Goal: Information Seeking & Learning: Learn about a topic

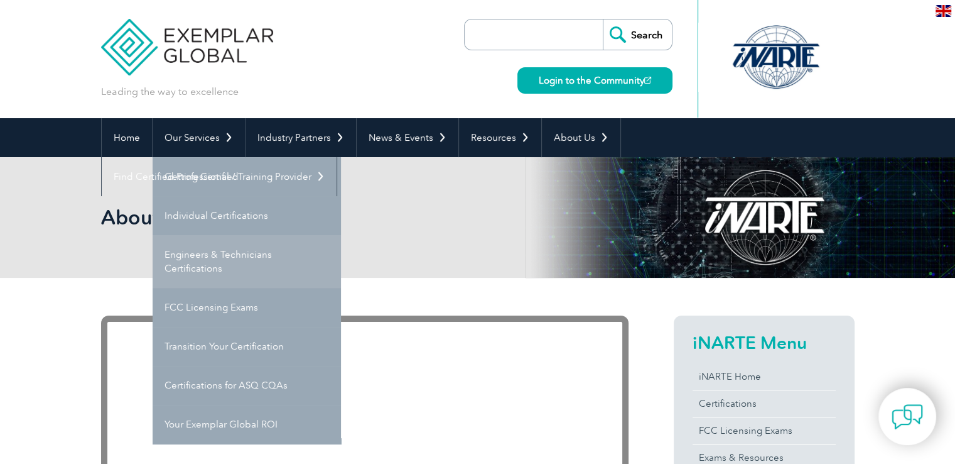
click at [204, 264] on link "Engineers & Technicians Certifications" at bounding box center [247, 261] width 188 height 53
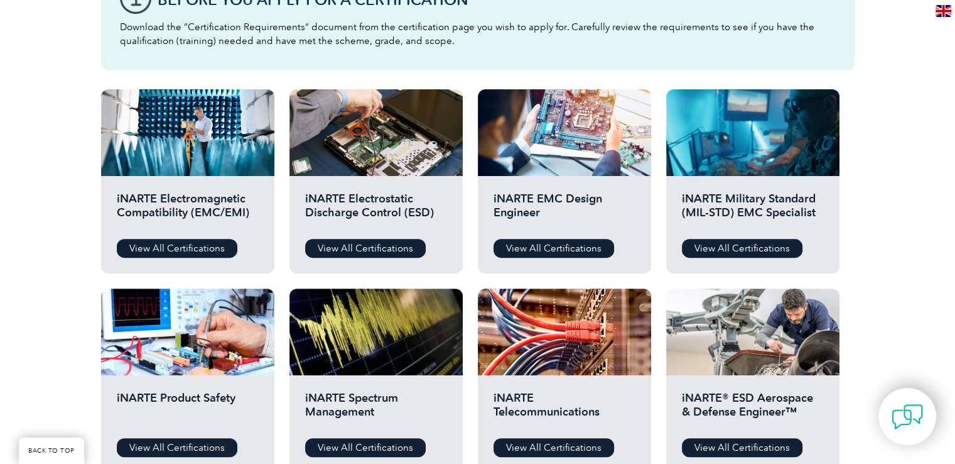
scroll to position [500, 0]
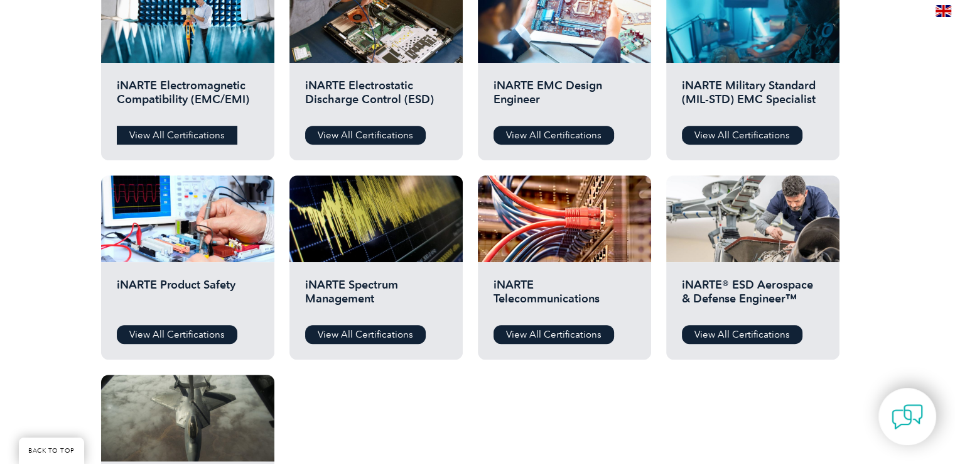
click at [155, 138] on link "View All Certifications" at bounding box center [177, 135] width 121 height 19
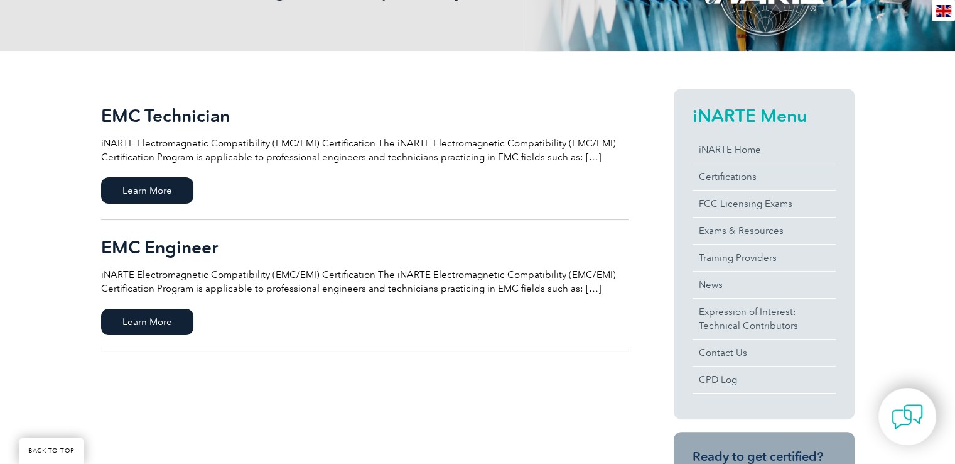
scroll to position [314, 0]
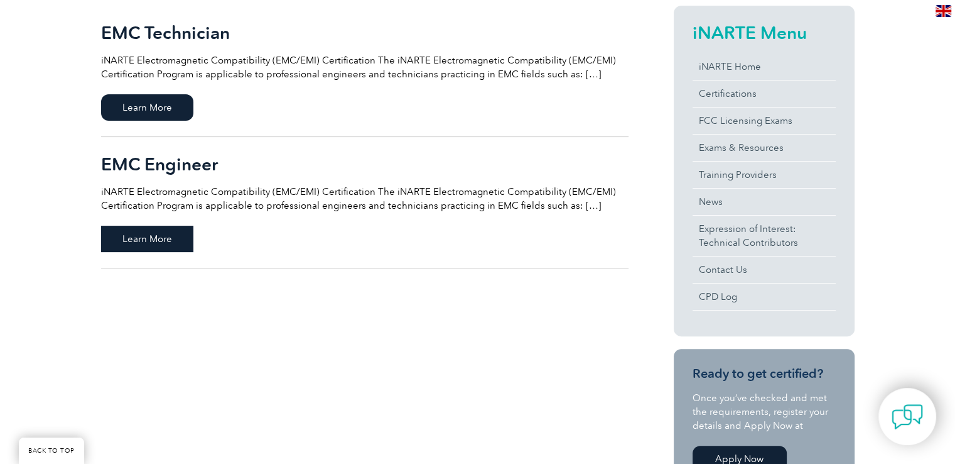
click at [153, 246] on span "Learn More" at bounding box center [147, 238] width 92 height 26
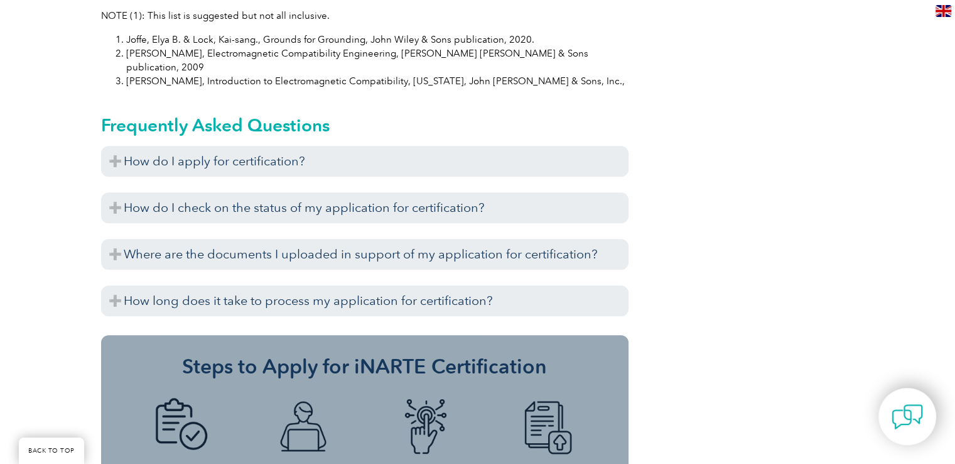
scroll to position [1383, 0]
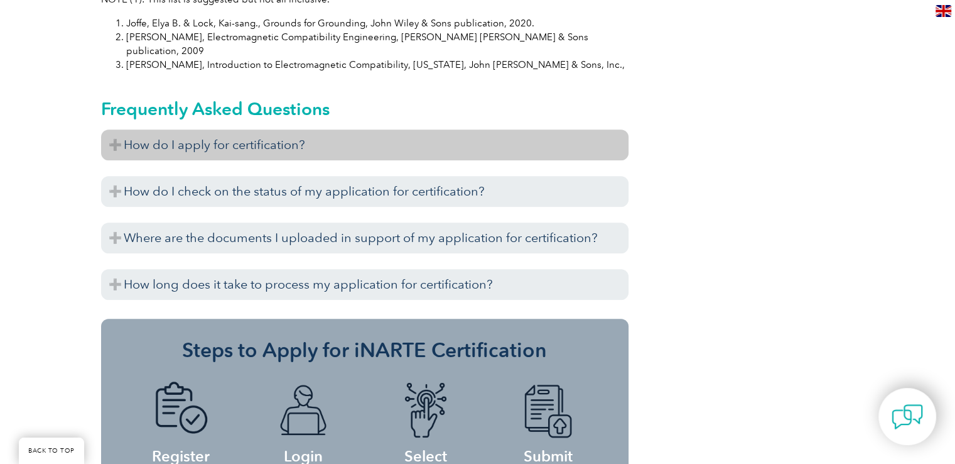
click at [218, 129] on h3 "How do I apply for certification?" at bounding box center [365, 144] width 528 height 31
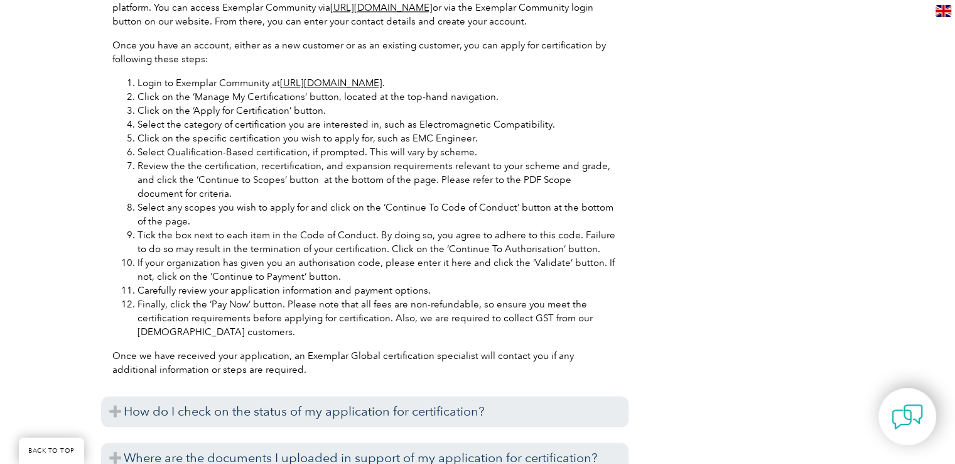
scroll to position [1807, 0]
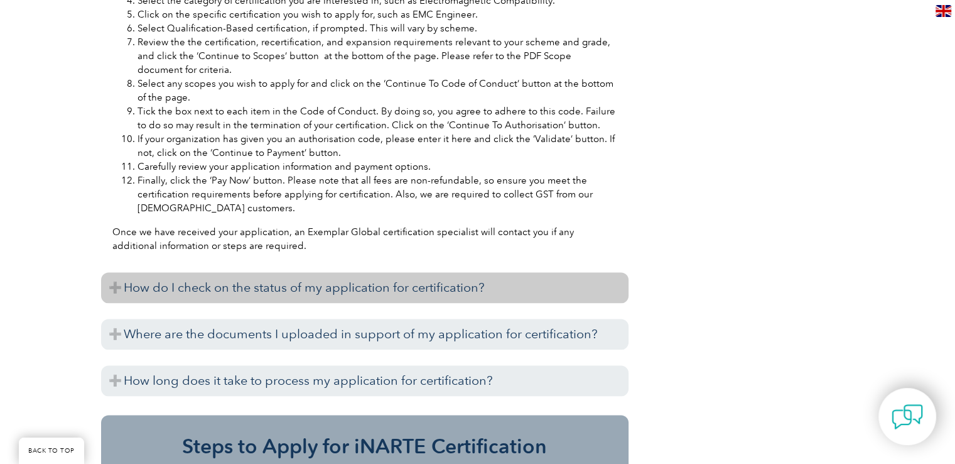
click at [296, 272] on h3 "How do I check on the status of my application for certification?" at bounding box center [365, 287] width 528 height 31
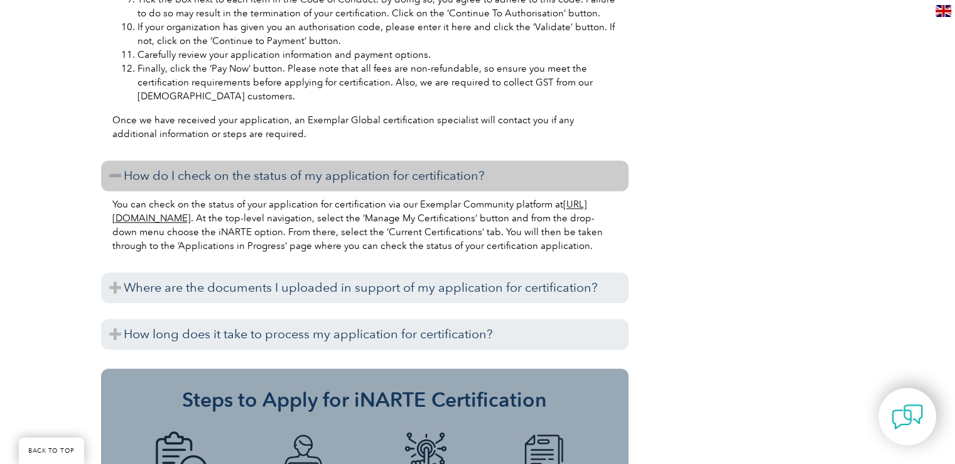
scroll to position [1937, 0]
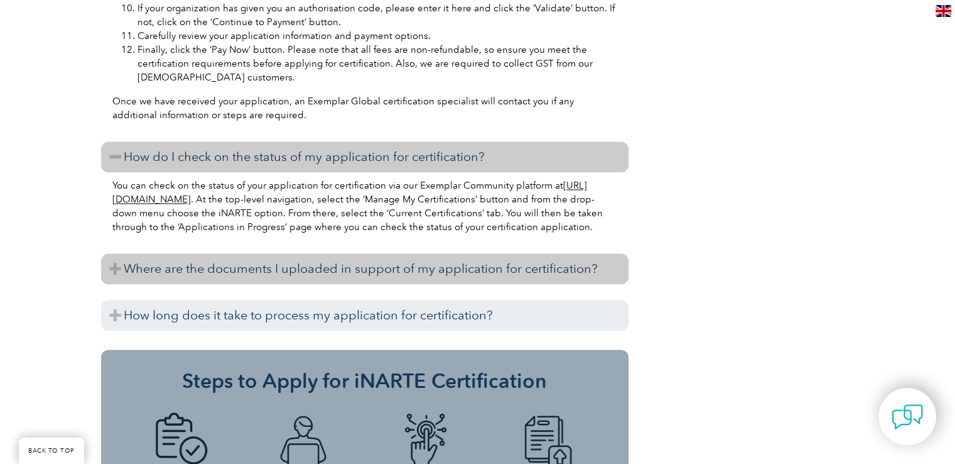
click at [307, 264] on h3 "Where are the documents I uploaded in support of my application for certificati…" at bounding box center [365, 268] width 528 height 31
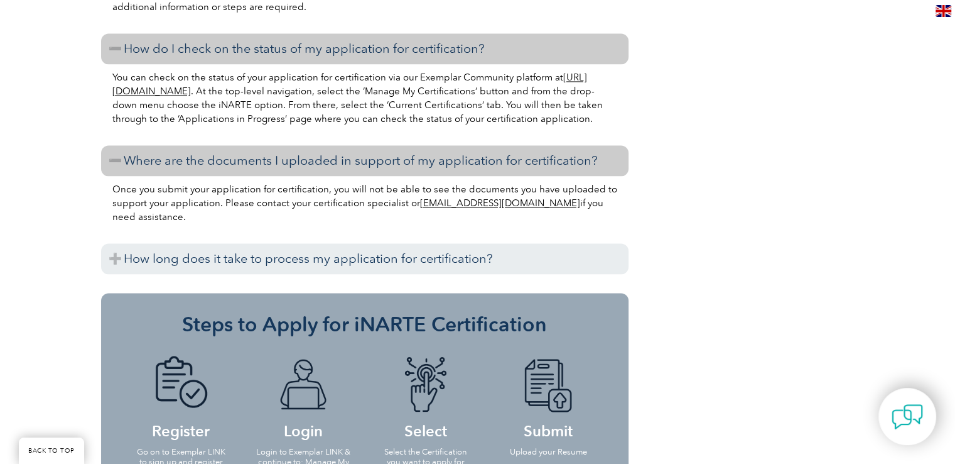
scroll to position [2046, 0]
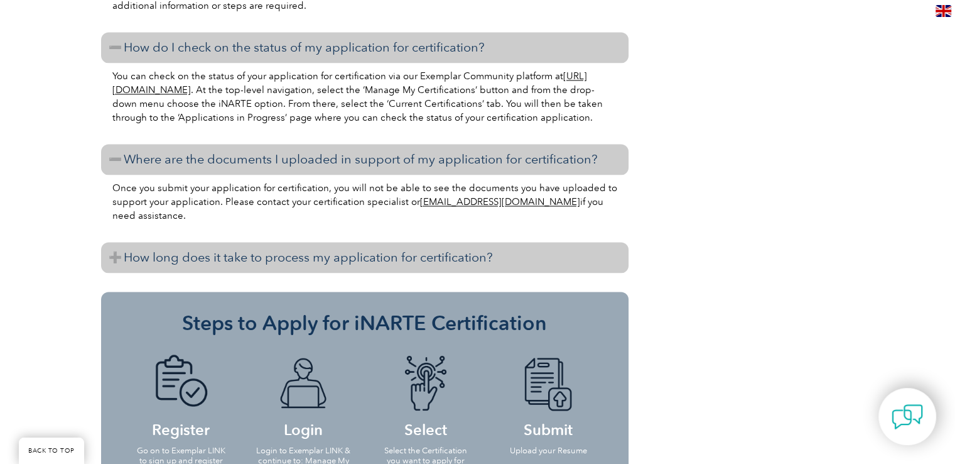
click at [327, 247] on h3 "How long does it take to process my application for certification?" at bounding box center [365, 257] width 528 height 31
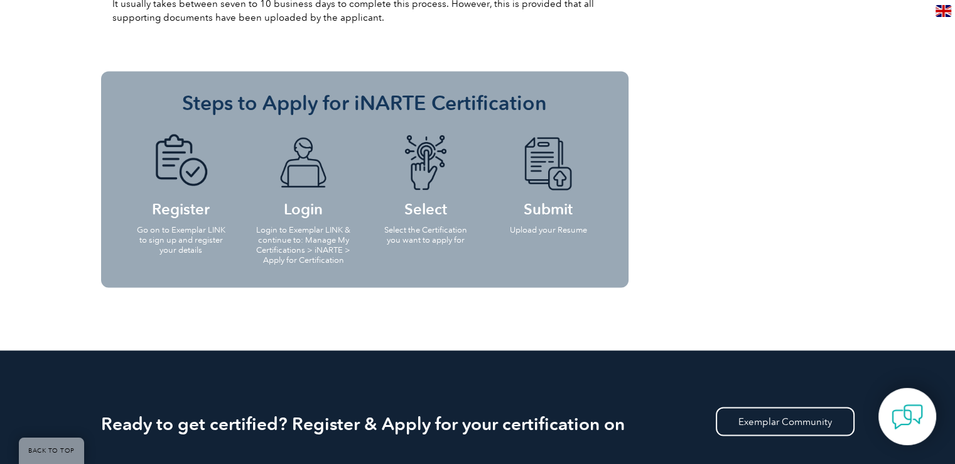
scroll to position [2330, 0]
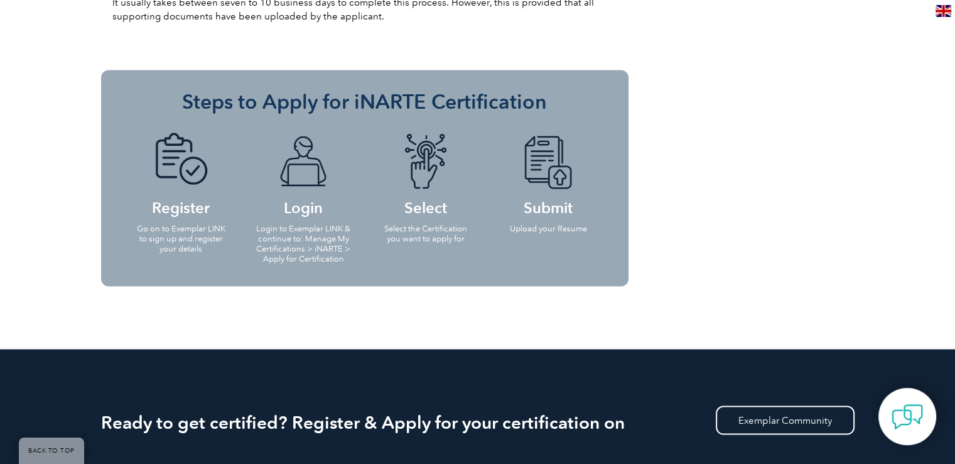
click at [315, 201] on h4 "Login" at bounding box center [303, 173] width 97 height 81
click at [407, 195] on h4 "Select" at bounding box center [426, 173] width 97 height 81
click at [560, 190] on h4 "Submit" at bounding box center [548, 173] width 97 height 81
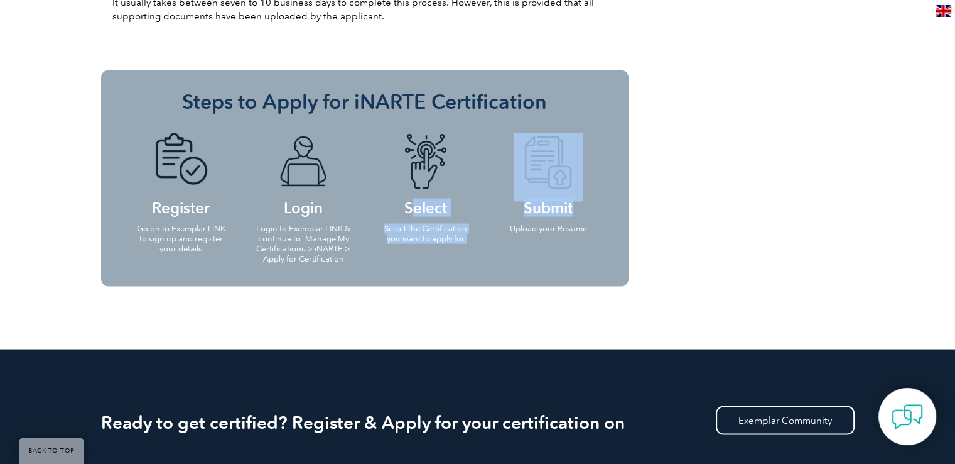
drag, startPoint x: 560, startPoint y: 190, endPoint x: 425, endPoint y: 198, distance: 135.3
click at [425, 198] on ul "Register Go on to Exemplar LINK to sign up and register your details Login Logi…" at bounding box center [365, 196] width 490 height 153
click at [425, 198] on h4 "Select" at bounding box center [426, 173] width 97 height 81
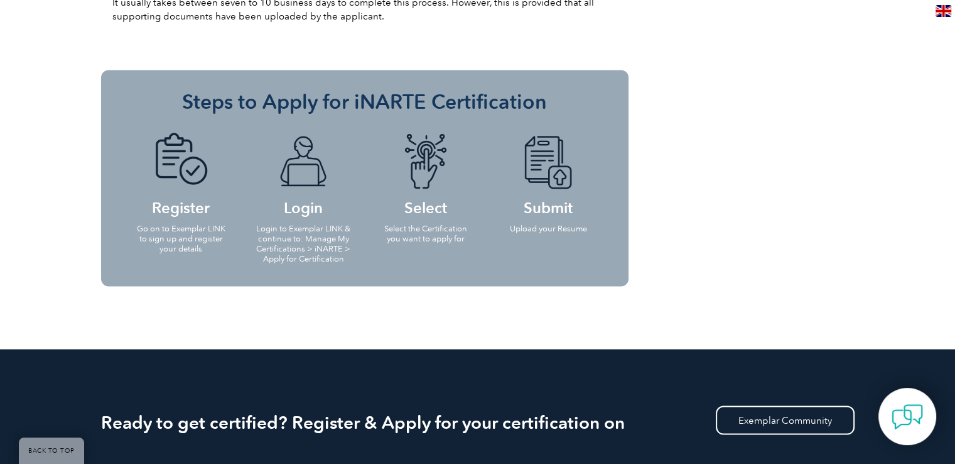
click at [296, 188] on h4 "Login" at bounding box center [303, 173] width 97 height 81
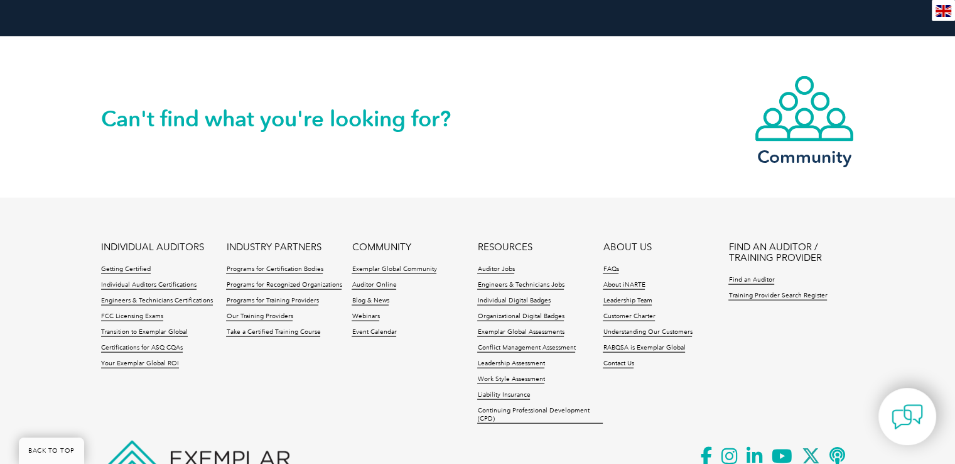
scroll to position [2799, 0]
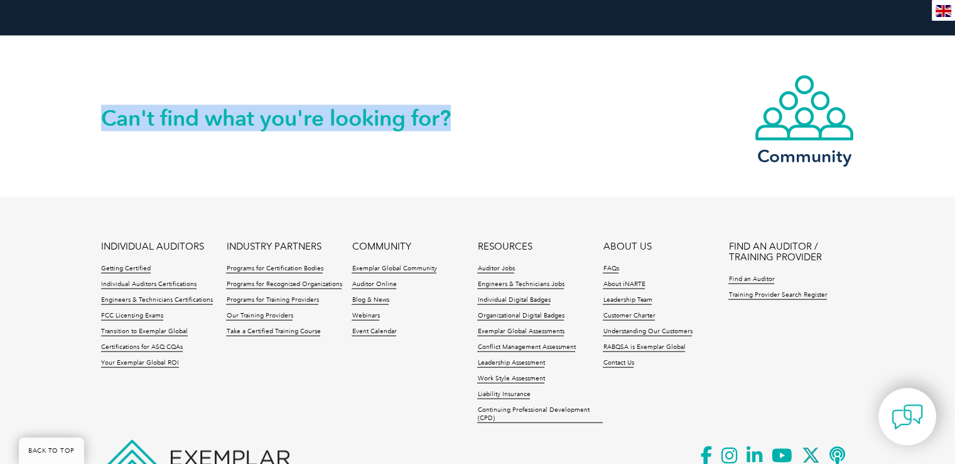
drag, startPoint x: 106, startPoint y: 103, endPoint x: 452, endPoint y: 80, distance: 346.9
click at [452, 80] on div "Can't find what you're looking for?" at bounding box center [289, 101] width 377 height 54
drag, startPoint x: 457, startPoint y: 103, endPoint x: 75, endPoint y: 125, distance: 382.5
click at [75, 125] on div "Can't find what you're looking for? Community" at bounding box center [477, 116] width 955 height 161
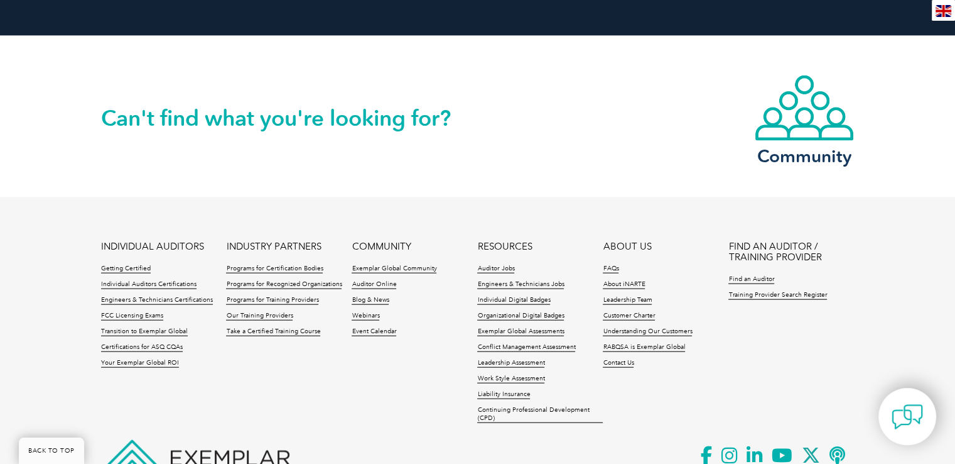
click at [75, 125] on div "Can't find what you're looking for? Community" at bounding box center [477, 116] width 955 height 161
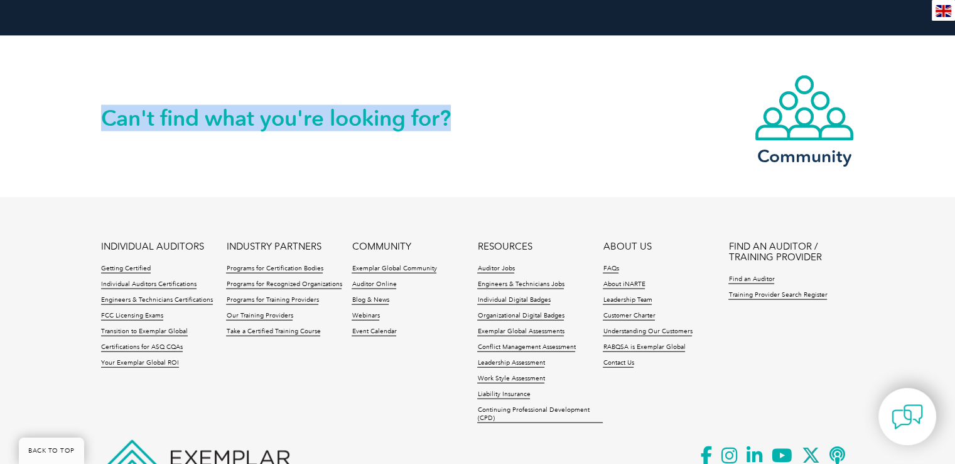
drag, startPoint x: 98, startPoint y: 104, endPoint x: 458, endPoint y: 108, distance: 359.9
click at [458, 108] on div "Can't find what you're looking for? Community" at bounding box center [477, 116] width 955 height 161
click at [458, 108] on h2 "Can't find what you're looking for?" at bounding box center [289, 118] width 377 height 20
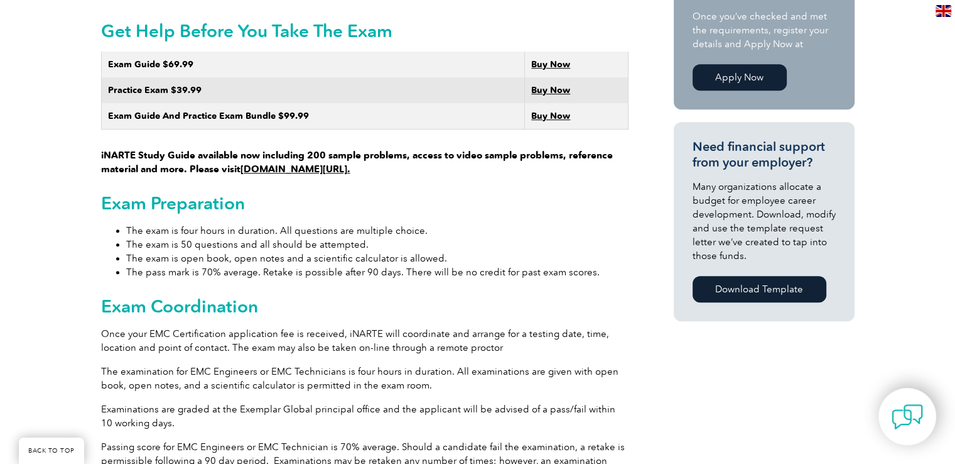
scroll to position [798, 0]
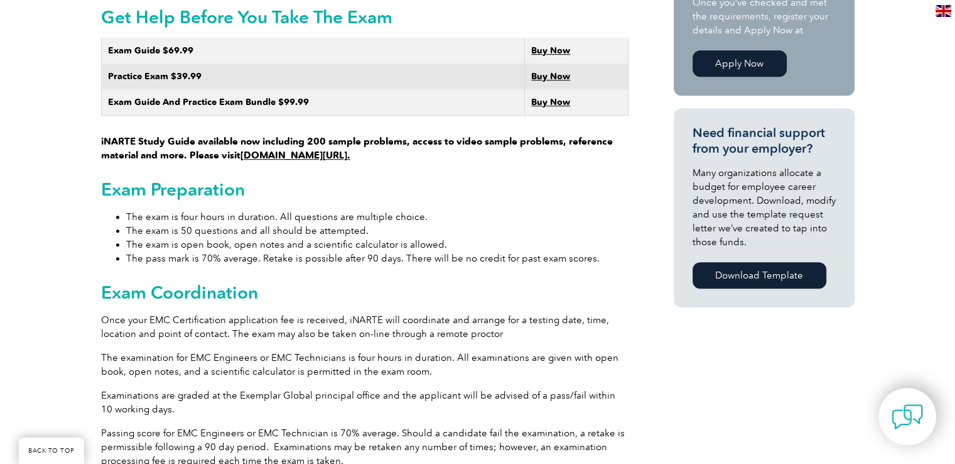
click at [791, 271] on link "Download Template" at bounding box center [760, 275] width 134 height 26
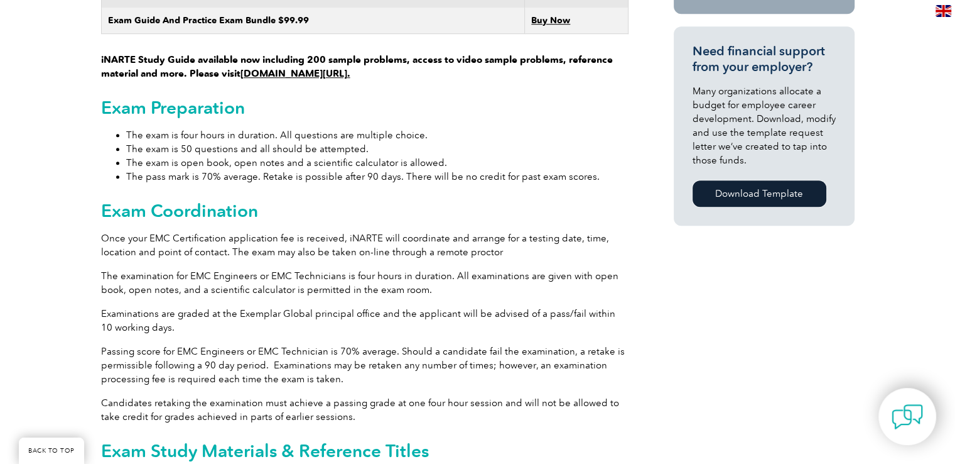
scroll to position [886, 0]
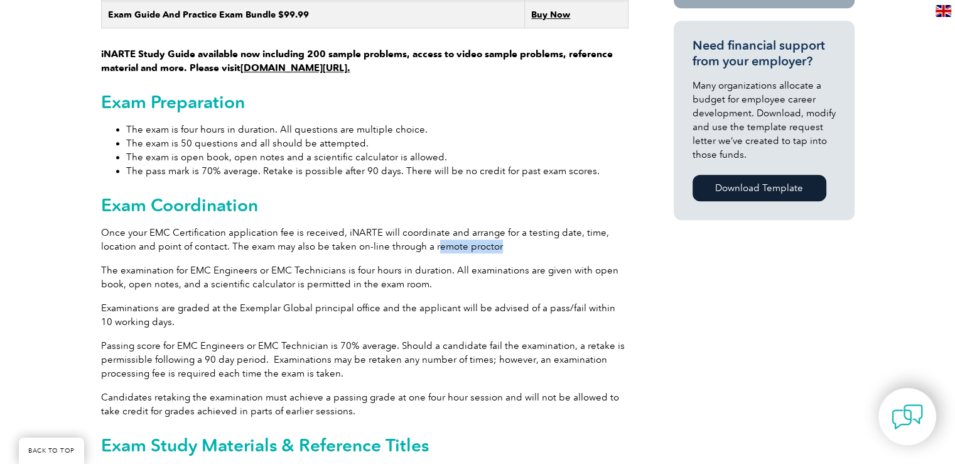
drag, startPoint x: 495, startPoint y: 232, endPoint x: 432, endPoint y: 239, distance: 63.8
click at [432, 239] on p "Once your EMC Certification application fee is received, iNARTE will coordinate…" at bounding box center [365, 239] width 528 height 28
click at [489, 229] on p "Once your EMC Certification application fee is received, iNARTE will coordinate…" at bounding box center [365, 239] width 528 height 28
drag, startPoint x: 503, startPoint y: 234, endPoint x: 428, endPoint y: 234, distance: 74.1
click at [428, 234] on p "Once your EMC Certification application fee is received, iNARTE will coordinate…" at bounding box center [365, 239] width 528 height 28
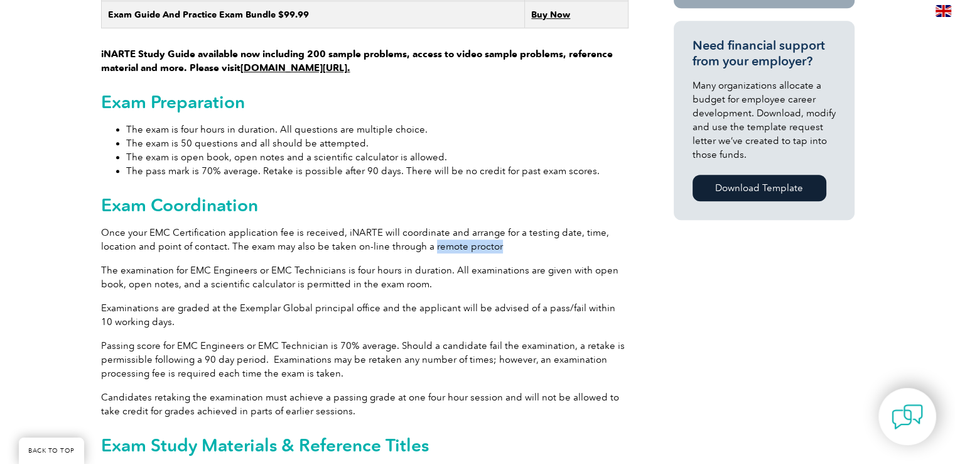
copy p "remote proctor"
click at [342, 263] on p "The examination for EMC Engineers or EMC Technicians is four hours in duration.…" at bounding box center [365, 277] width 528 height 28
click at [477, 274] on p "The examination for EMC Engineers or EMC Technicians is four hours in duration.…" at bounding box center [365, 277] width 528 height 28
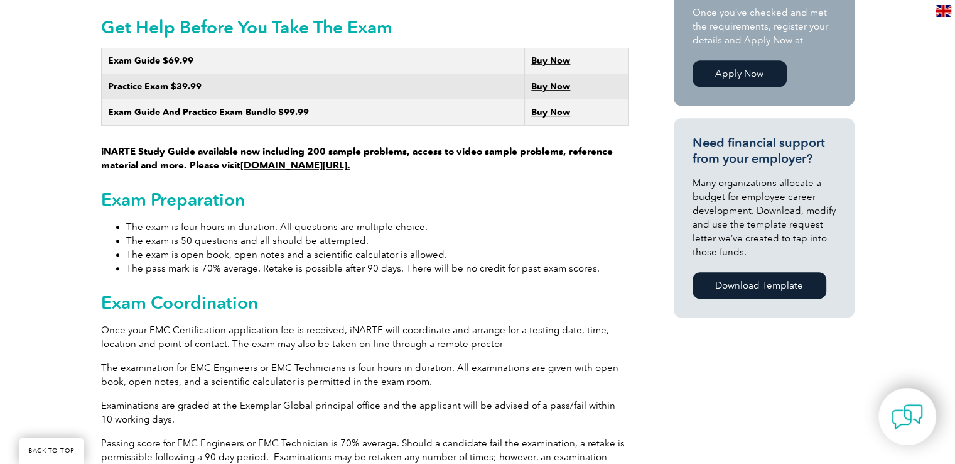
scroll to position [789, 0]
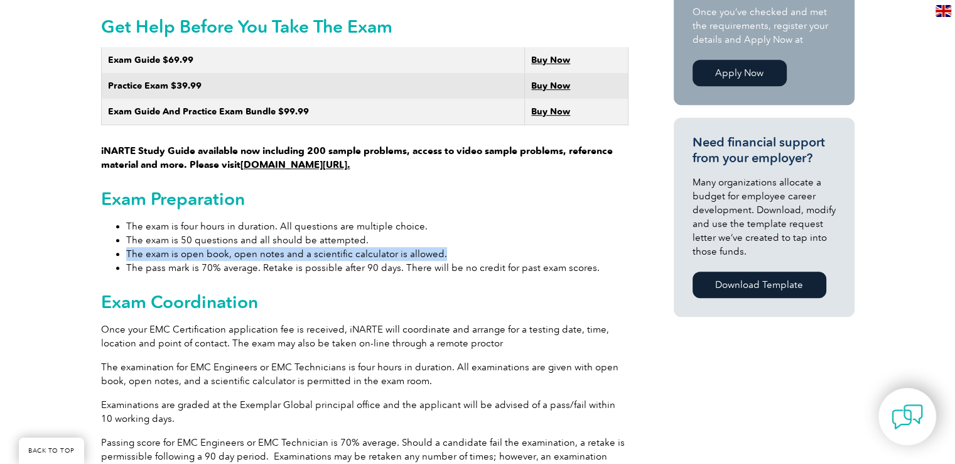
drag, startPoint x: 128, startPoint y: 241, endPoint x: 442, endPoint y: 237, distance: 314.1
click at [442, 247] on li "The exam is open book, open notes and a scientific calculator is allowed." at bounding box center [377, 254] width 503 height 14
copy li "The exam is open book, open notes and a scientific calculator is allowed."
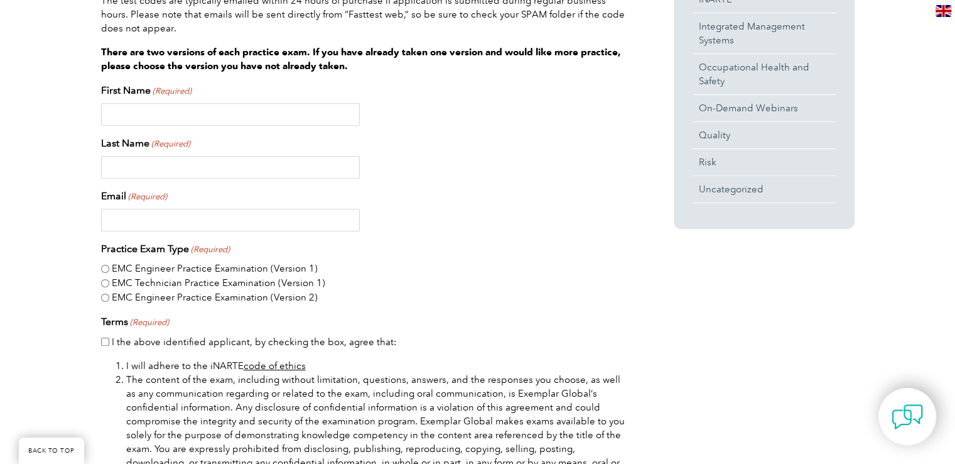
scroll to position [627, 0]
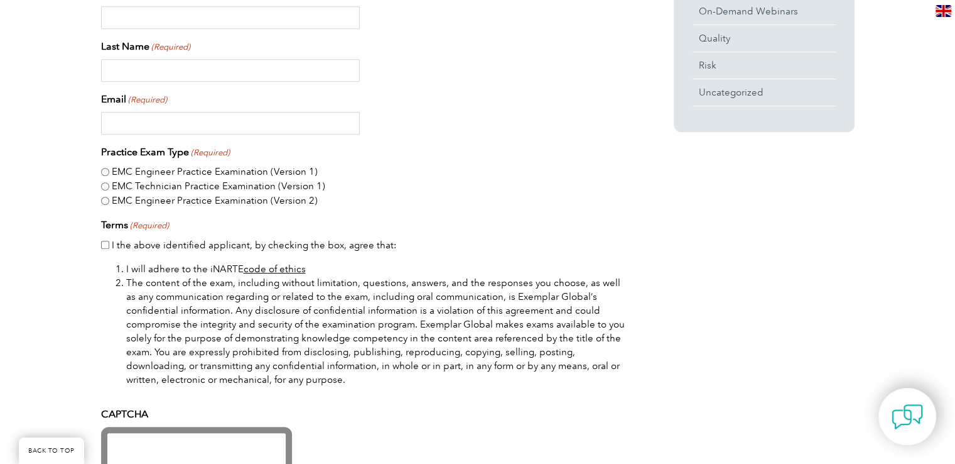
click at [104, 169] on input "EMC Engineer Practice Examination (Version 1)" at bounding box center [105, 172] width 8 height 8
radio input "true"
click at [104, 184] on input "EMC Technician Practice Examination (Version 1)" at bounding box center [105, 186] width 8 height 8
radio input "true"
click at [104, 171] on input "EMC Engineer Practice Examination (Version 1)" at bounding box center [105, 172] width 8 height 8
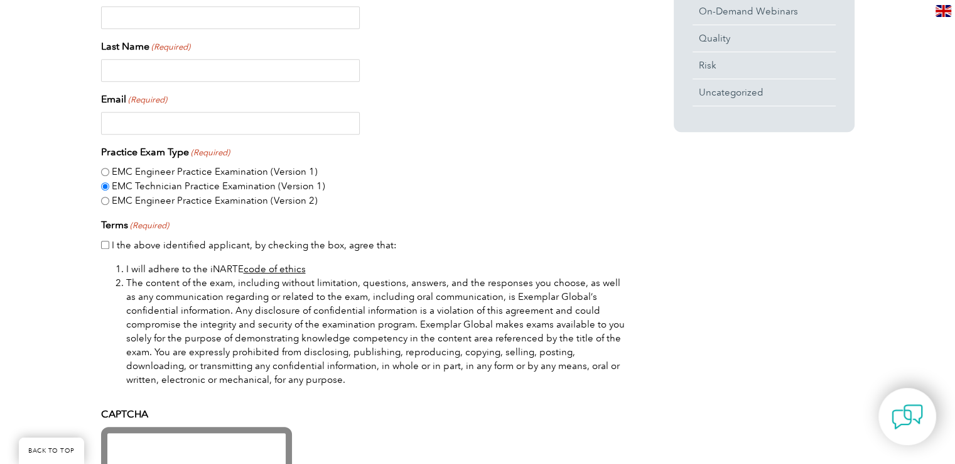
radio input "true"
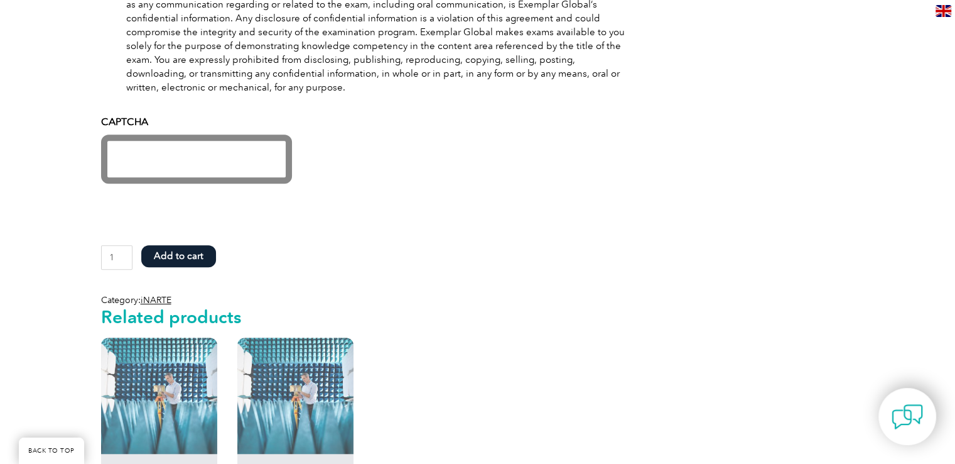
scroll to position [1160, 0]
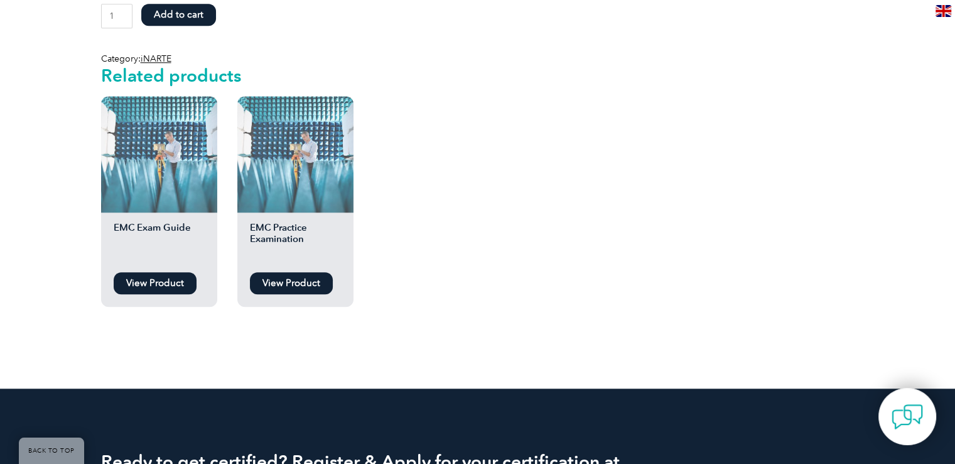
click at [173, 286] on link "View Product" at bounding box center [155, 283] width 83 height 22
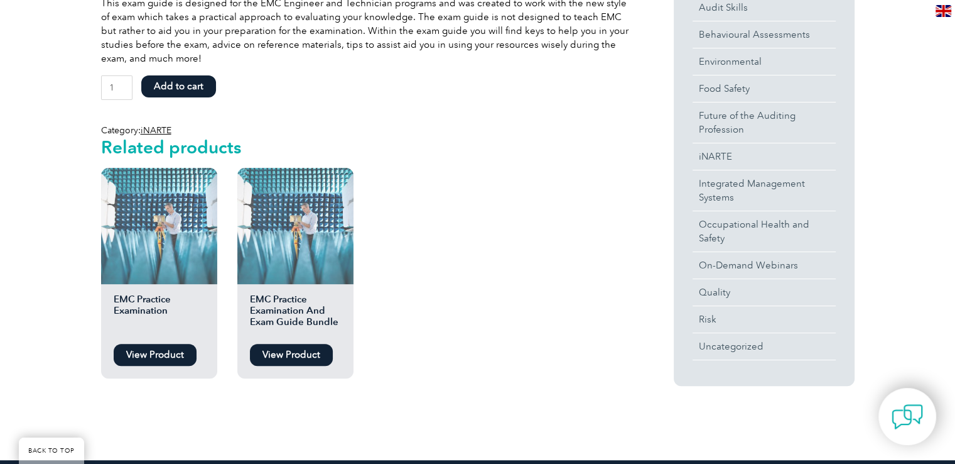
scroll to position [374, 0]
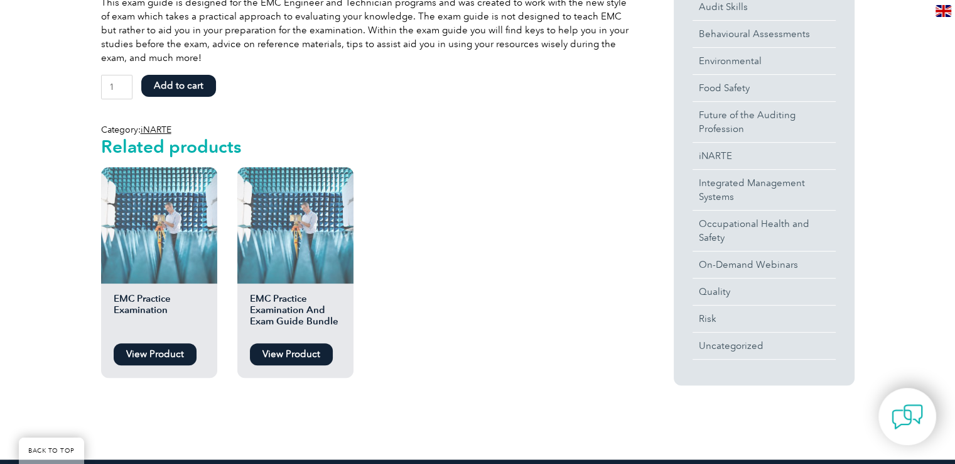
click at [170, 362] on link "View Product" at bounding box center [155, 354] width 83 height 22
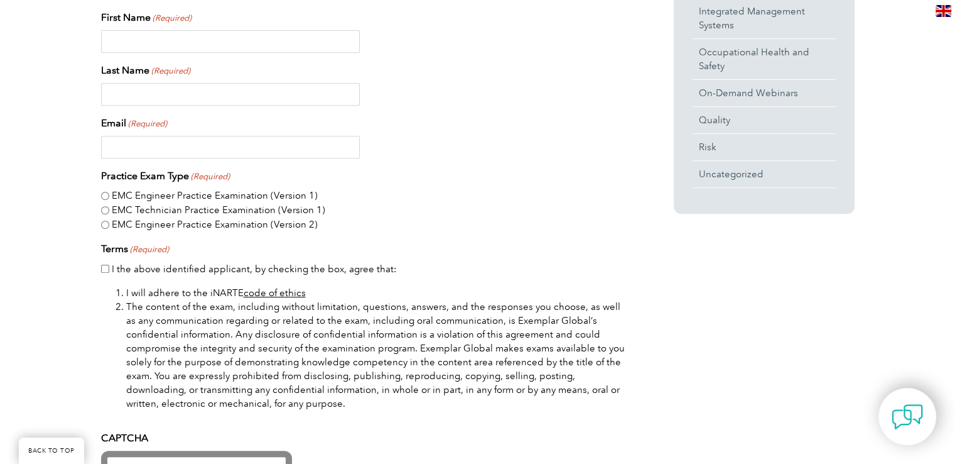
scroll to position [548, 0]
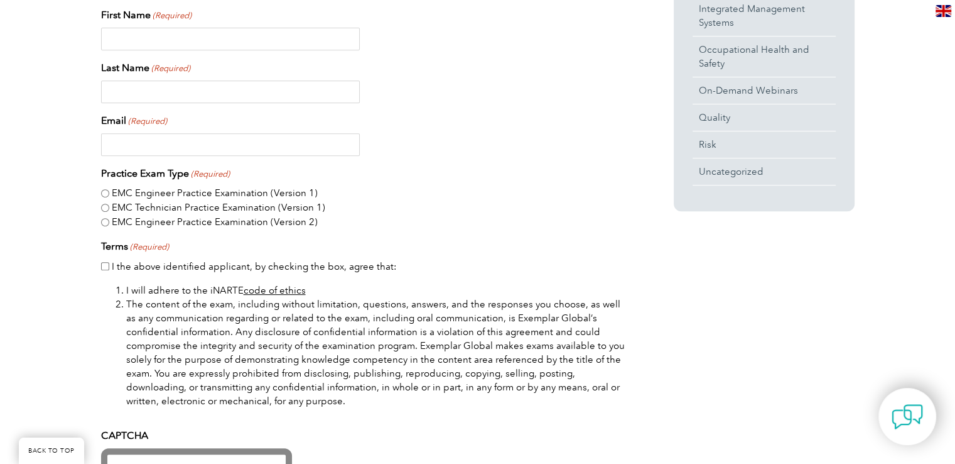
click at [104, 194] on input "EMC Engineer Practice Examination (Version 1)" at bounding box center [105, 193] width 8 height 8
radio input "true"
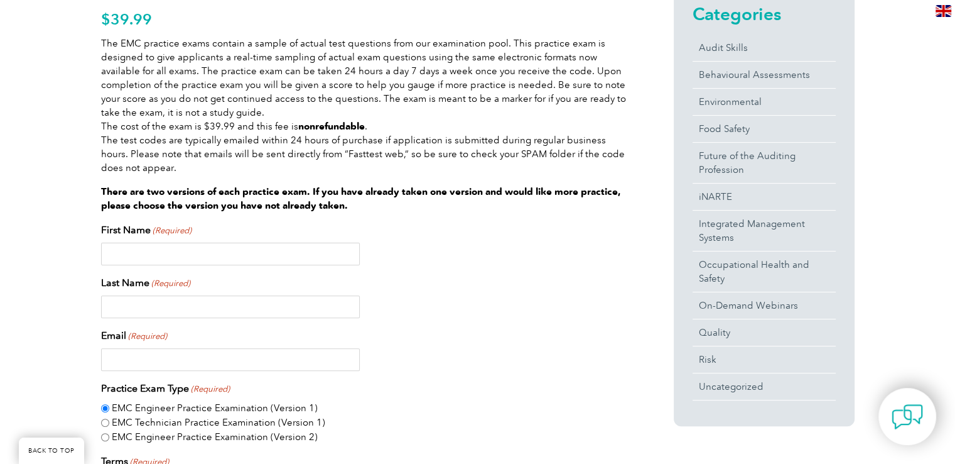
scroll to position [369, 0]
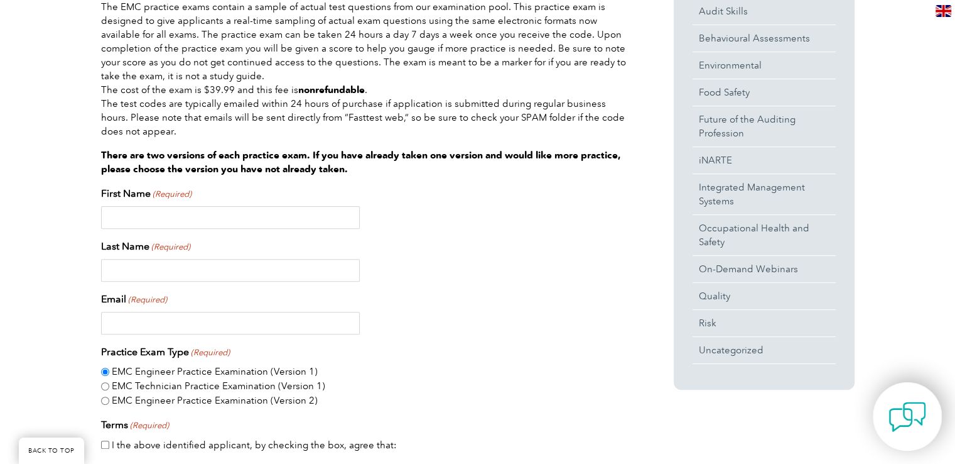
click at [910, 421] on img at bounding box center [908, 417] width 38 height 38
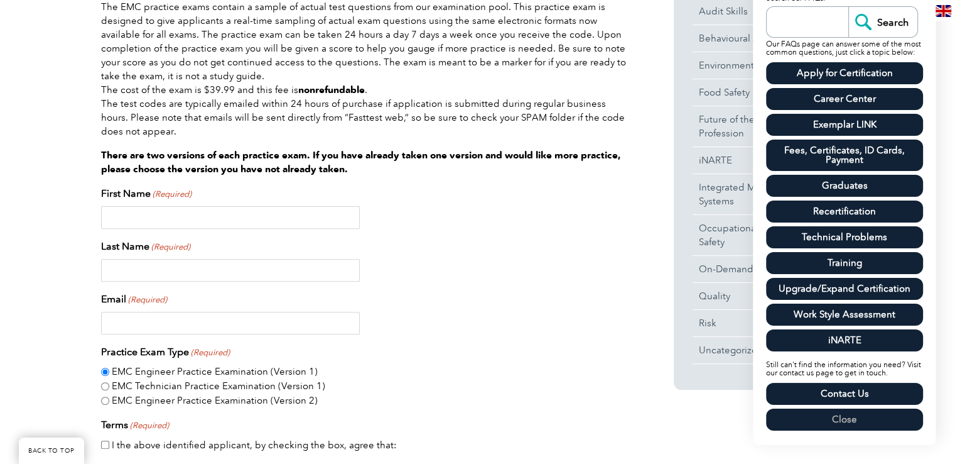
click at [839, 156] on link "Fees, Certificates, ID Cards, Payment" at bounding box center [844, 154] width 157 height 31
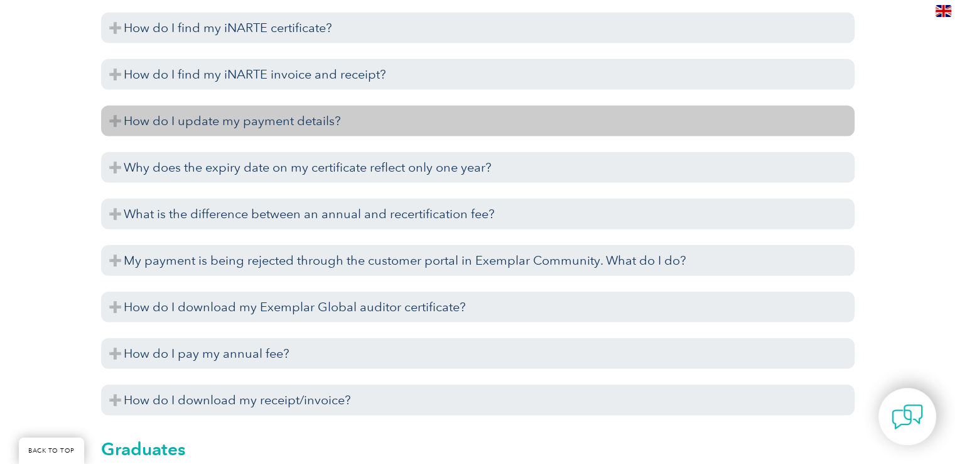
scroll to position [3151, 0]
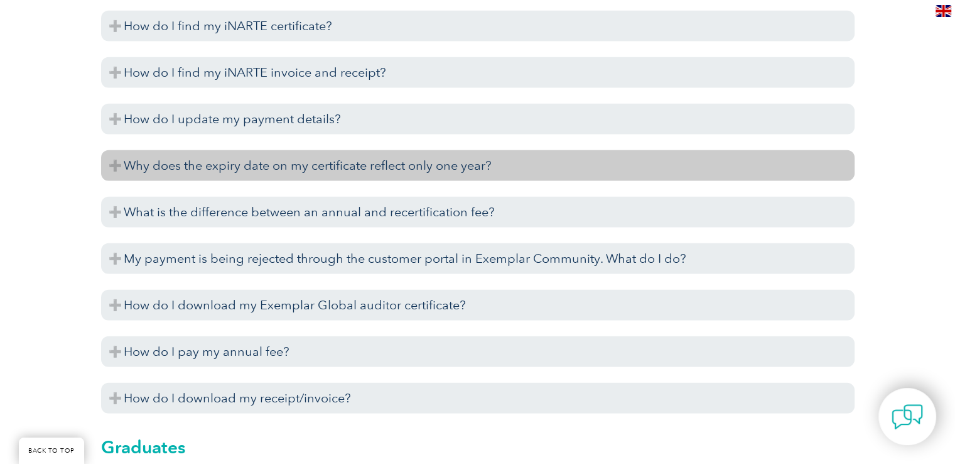
click at [415, 166] on h3 "Why does the expiry date on my certificate reflect only one year?" at bounding box center [478, 165] width 754 height 31
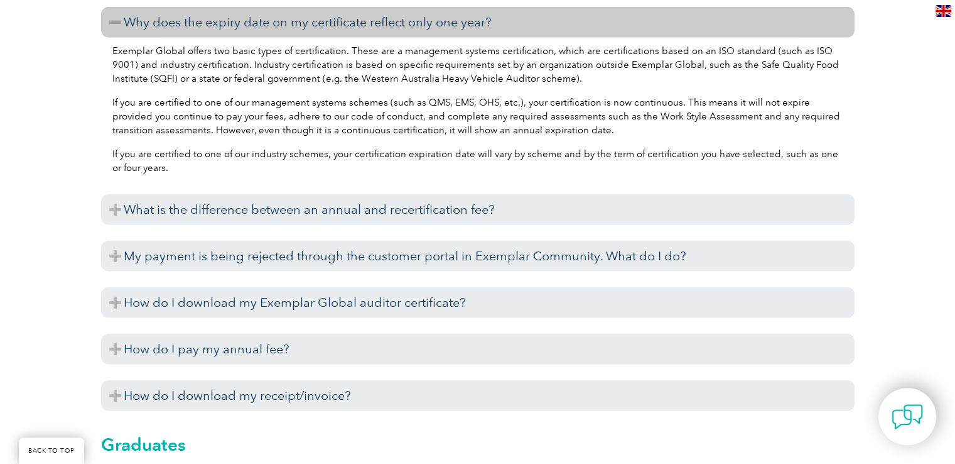
scroll to position [3295, 0]
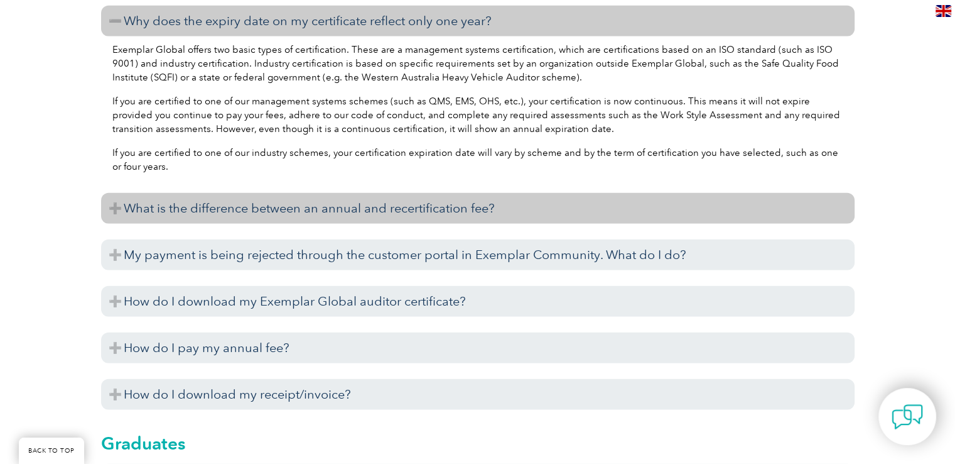
click at [438, 212] on h3 "What is the difference between an annual and recertification fee?" at bounding box center [478, 208] width 754 height 31
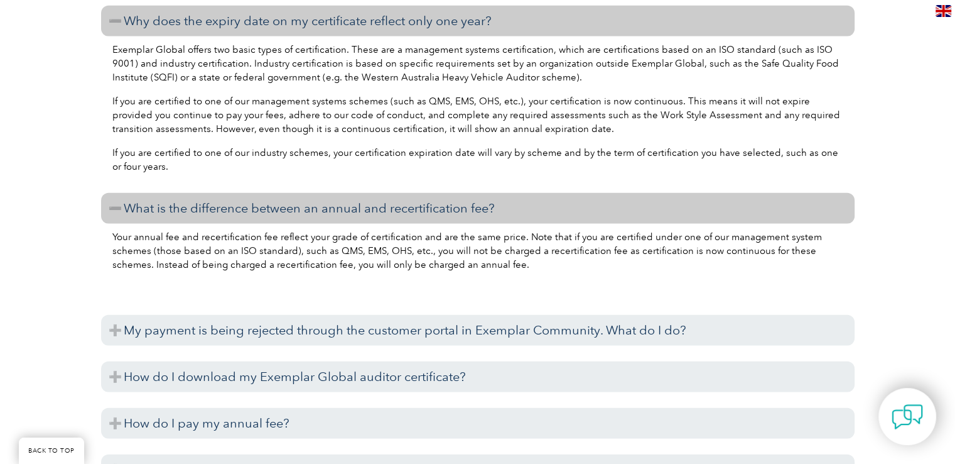
click at [438, 212] on h3 "What is the difference between an annual and recertification fee?" at bounding box center [478, 208] width 754 height 31
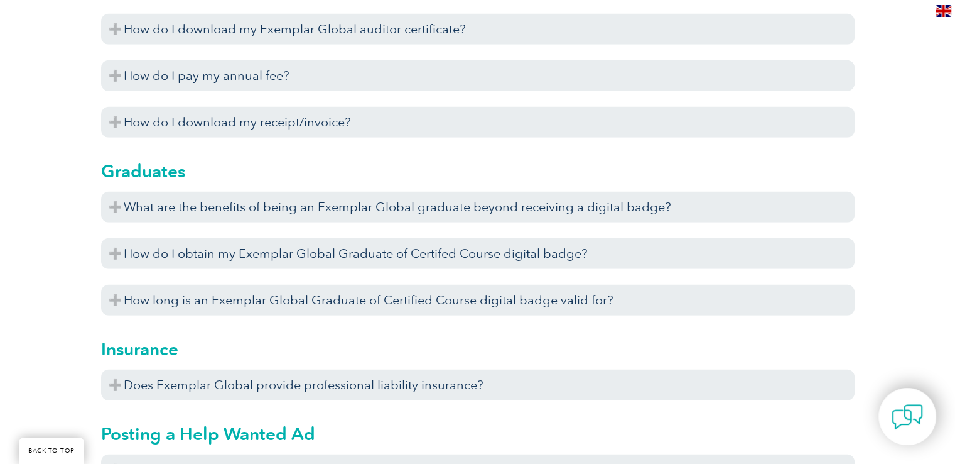
scroll to position [3571, 0]
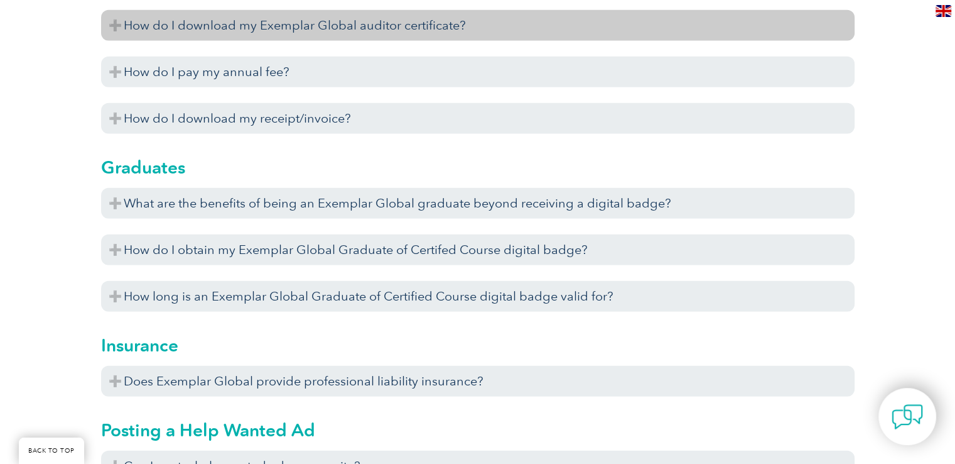
click at [359, 26] on h3 "How do I download my Exemplar Global auditor certificate?" at bounding box center [478, 25] width 754 height 31
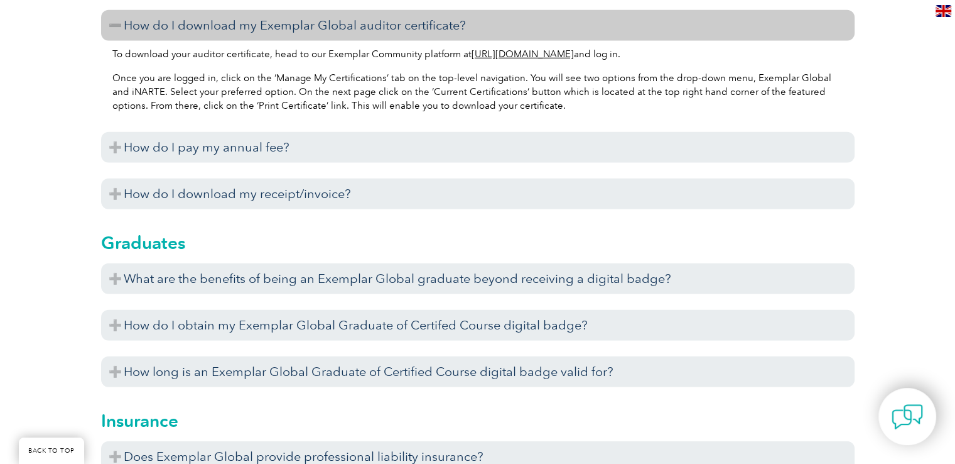
click at [359, 26] on h3 "How do I download my Exemplar Global auditor certificate?" at bounding box center [478, 25] width 754 height 31
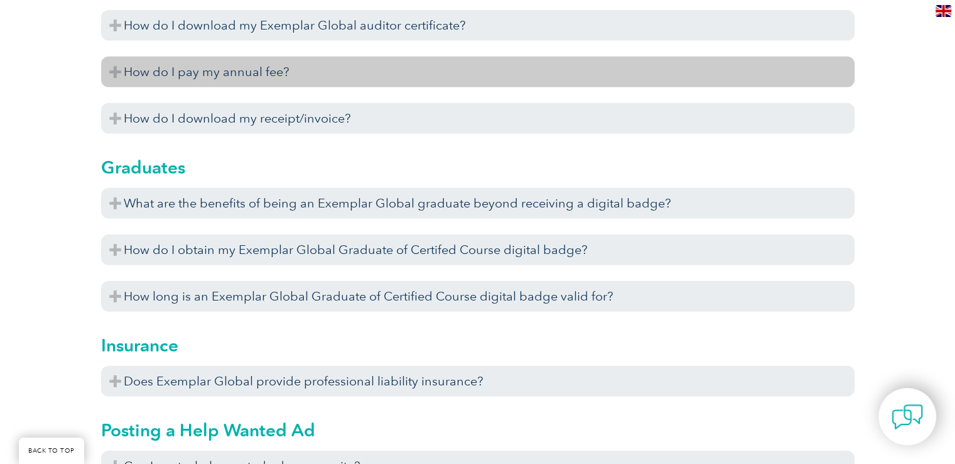
click at [356, 62] on h3 "How do I pay my annual fee?" at bounding box center [478, 72] width 754 height 31
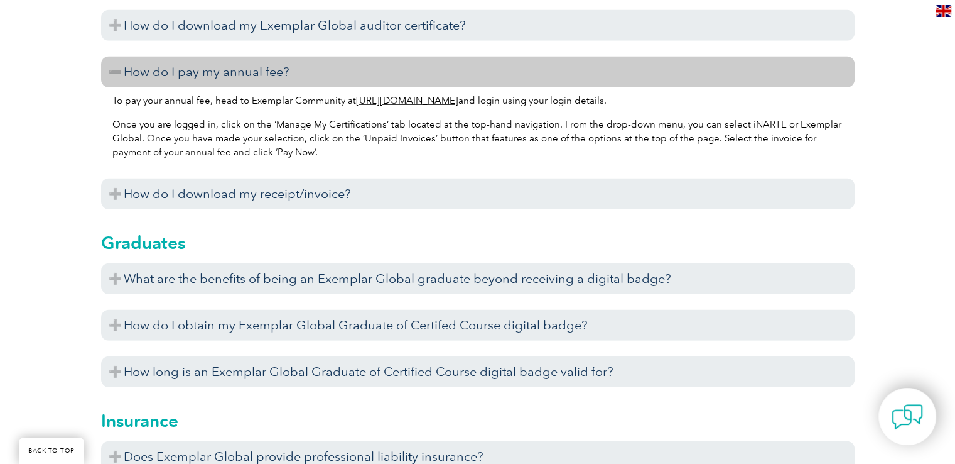
click at [356, 62] on h3 "How do I pay my annual fee?" at bounding box center [478, 72] width 754 height 31
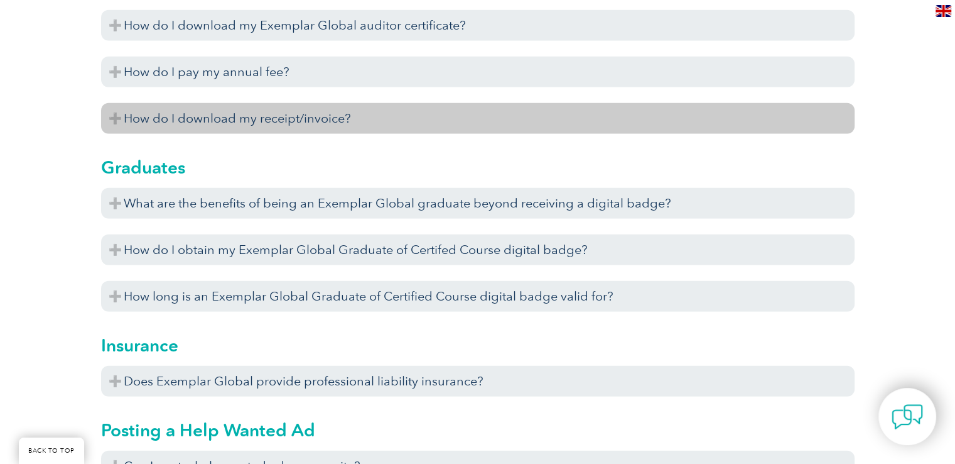
click at [354, 109] on h3 "How do I download my receipt/invoice?" at bounding box center [478, 118] width 754 height 31
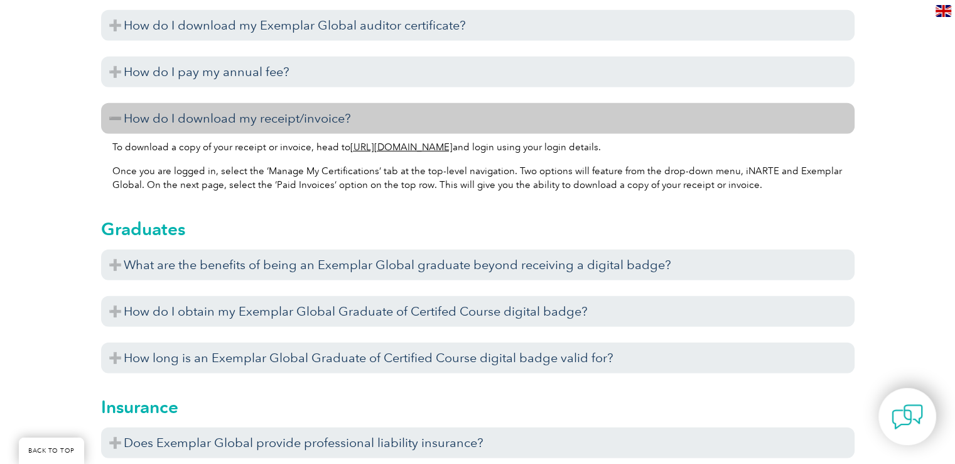
click at [354, 109] on h3 "How do I download my receipt/invoice?" at bounding box center [478, 118] width 754 height 31
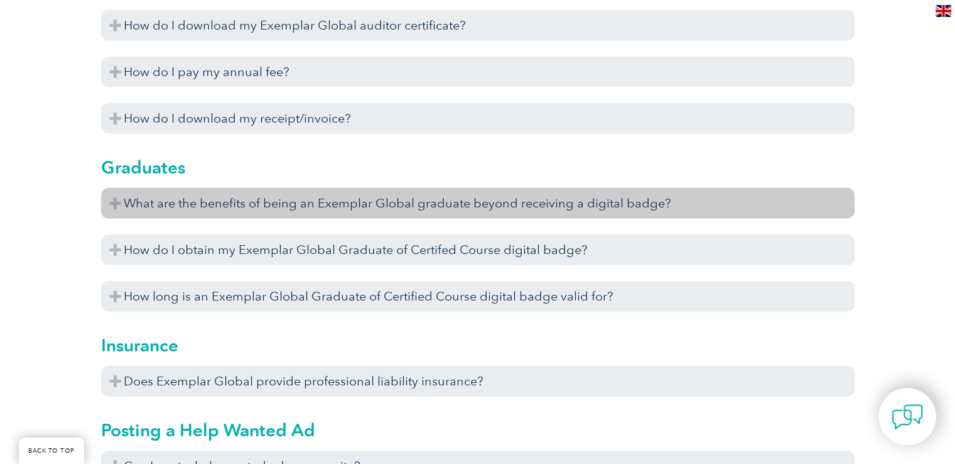
click at [323, 204] on h3 "What are the benefits of being an Exemplar Global graduate beyond receiving a d…" at bounding box center [478, 203] width 754 height 31
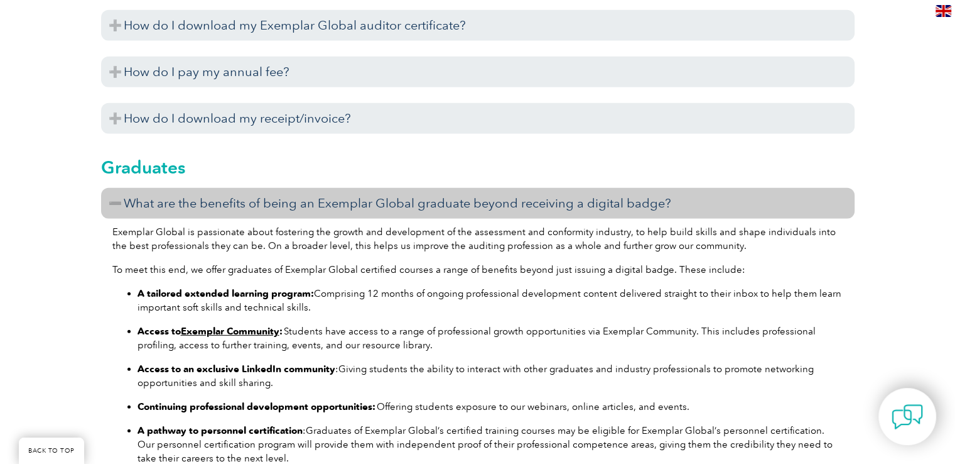
click at [323, 204] on h3 "What are the benefits of being an Exemplar Global graduate beyond receiving a d…" at bounding box center [478, 203] width 754 height 31
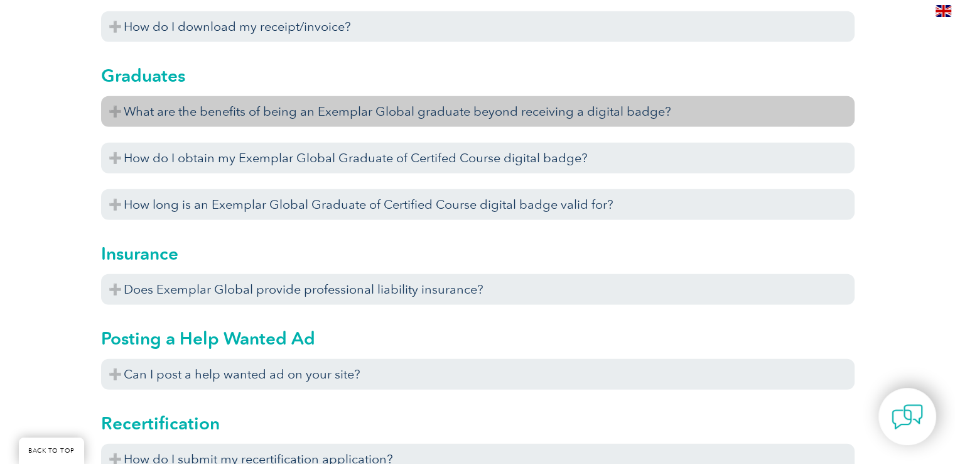
scroll to position [3689, 0]
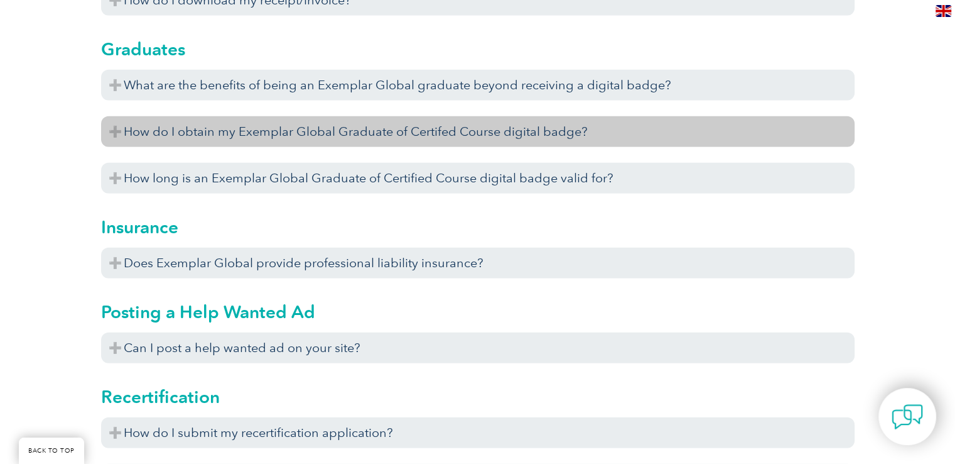
click at [281, 142] on h3 "How do I obtain my Exemplar Global Graduate of Certifed Course digital badge?" at bounding box center [478, 131] width 754 height 31
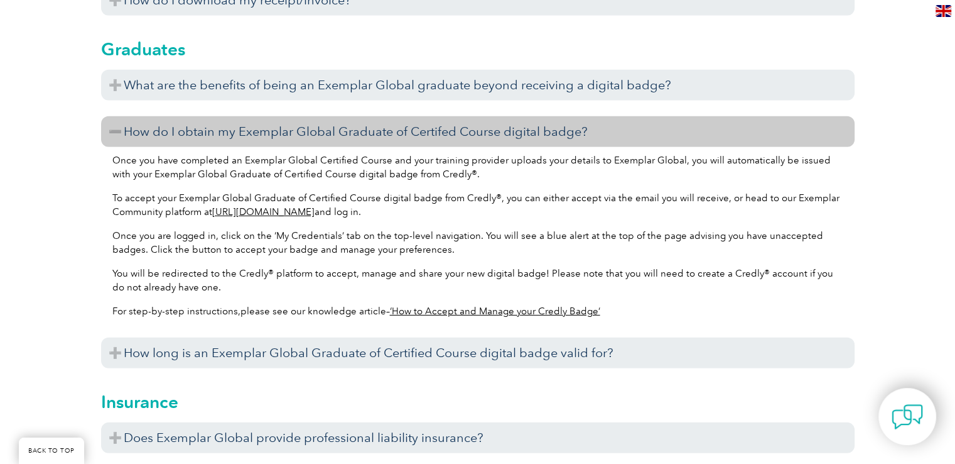
click at [281, 142] on h3 "How do I obtain my Exemplar Global Graduate of Certifed Course digital badge?" at bounding box center [478, 131] width 754 height 31
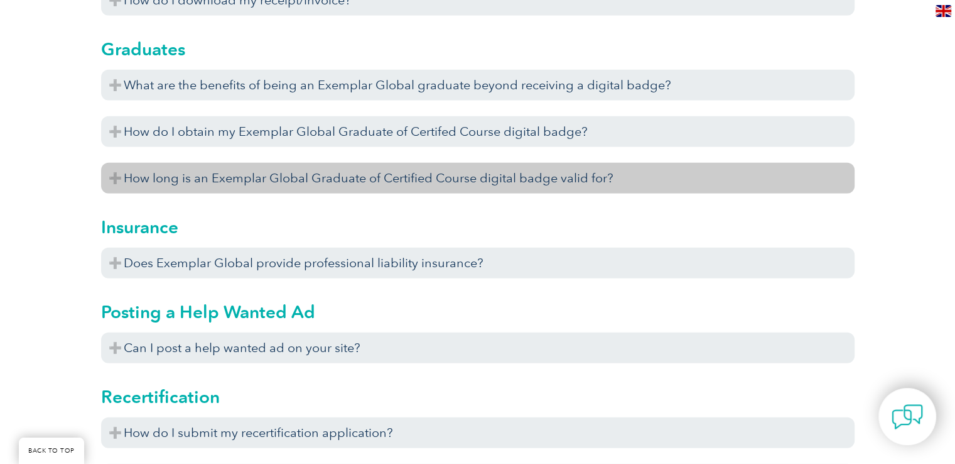
click at [291, 182] on h3 "How long is an Exemplar Global Graduate of Certified Course digital badge valid…" at bounding box center [478, 178] width 754 height 31
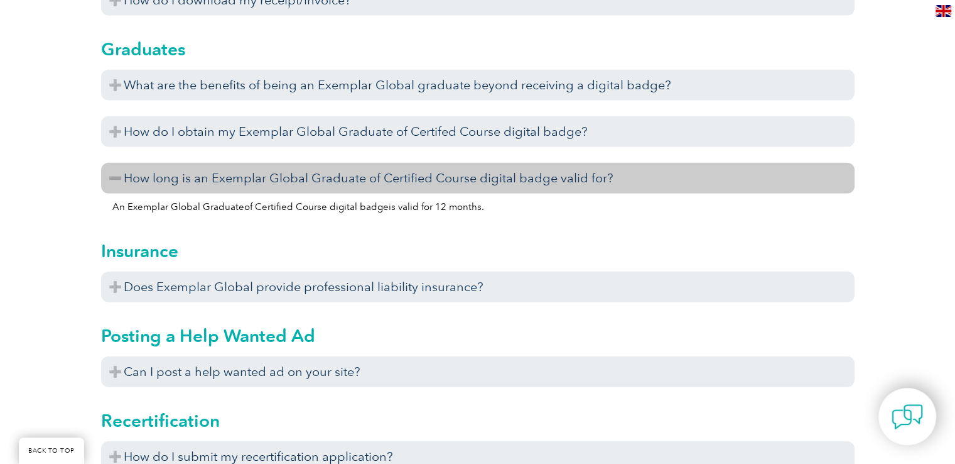
click at [291, 182] on h3 "How long is an Exemplar Global Graduate of Certified Course digital badge valid…" at bounding box center [478, 178] width 754 height 31
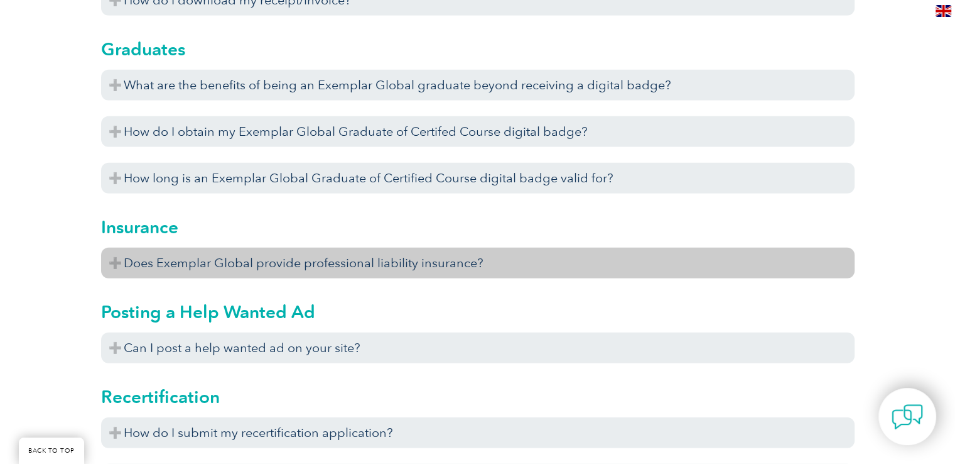
click at [268, 263] on h3 "Does Exemplar Global provide professional liability insurance?" at bounding box center [478, 262] width 754 height 31
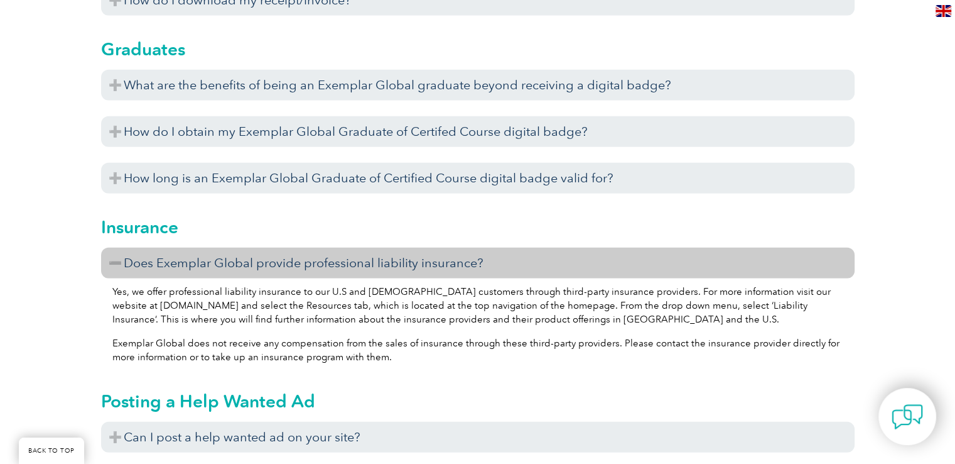
click at [475, 269] on h3 "Does Exemplar Global provide professional liability insurance?" at bounding box center [478, 262] width 754 height 31
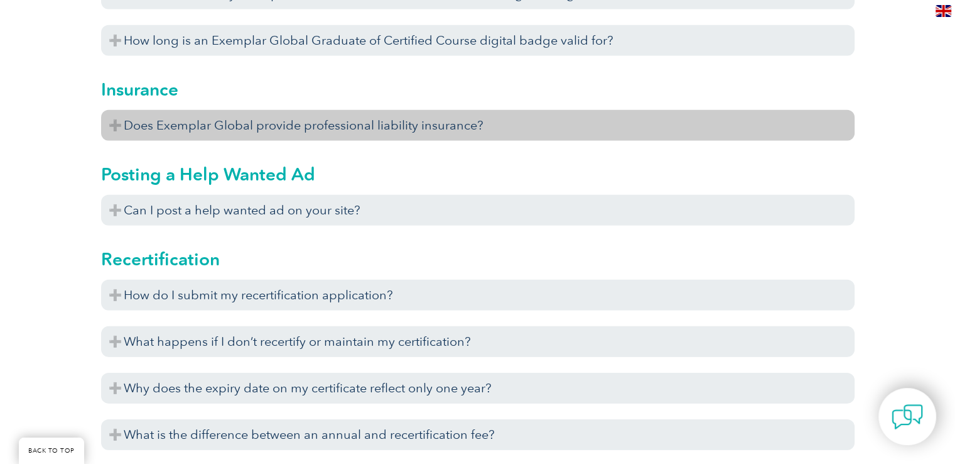
scroll to position [3828, 0]
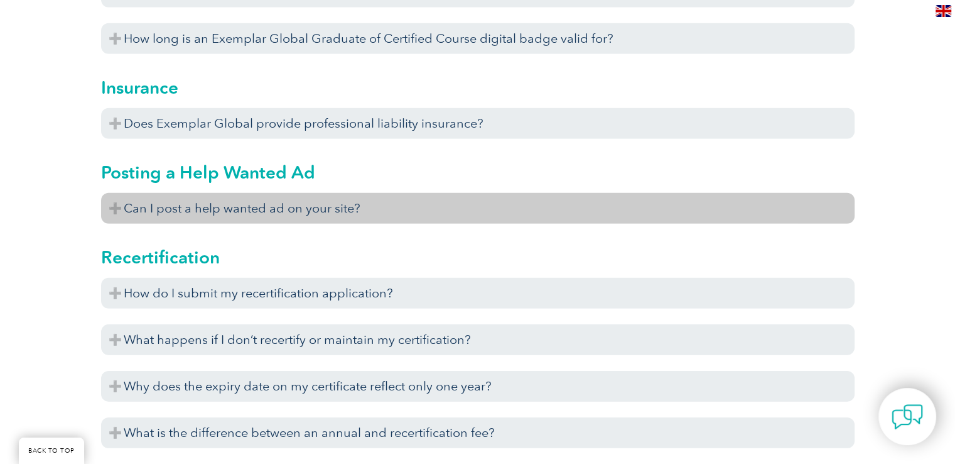
click at [385, 199] on h3 "Can I post a help wanted ad on your site?" at bounding box center [478, 208] width 754 height 31
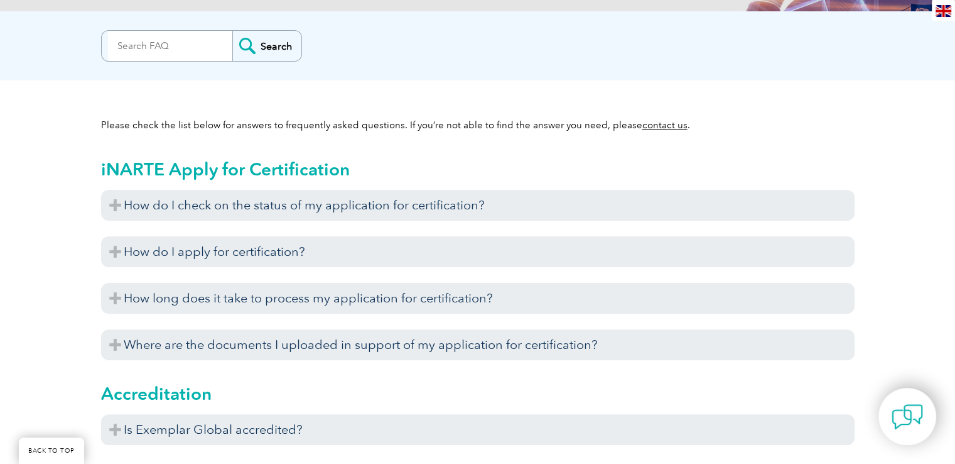
scroll to position [0, 0]
